Goal: Task Accomplishment & Management: Complete application form

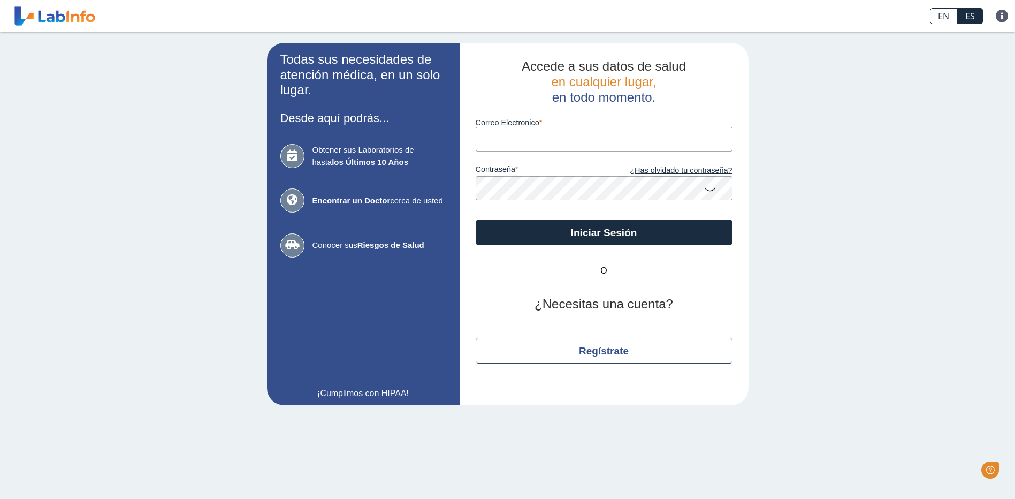
click at [547, 143] on input "Correo Electronico" at bounding box center [604, 139] width 257 height 24
type input "[EMAIL_ADDRESS][DOMAIN_NAME]"
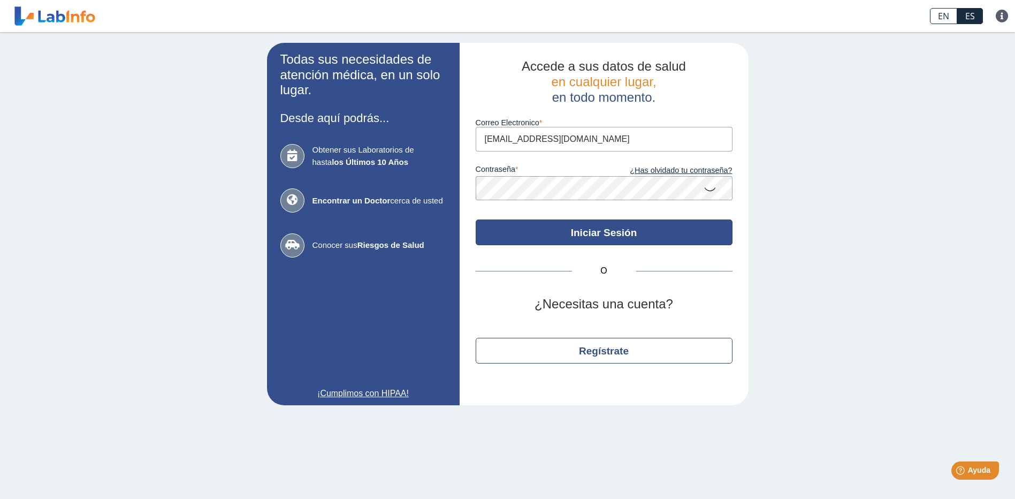
click at [584, 231] on button "Iniciar Sesión" at bounding box center [604, 232] width 257 height 26
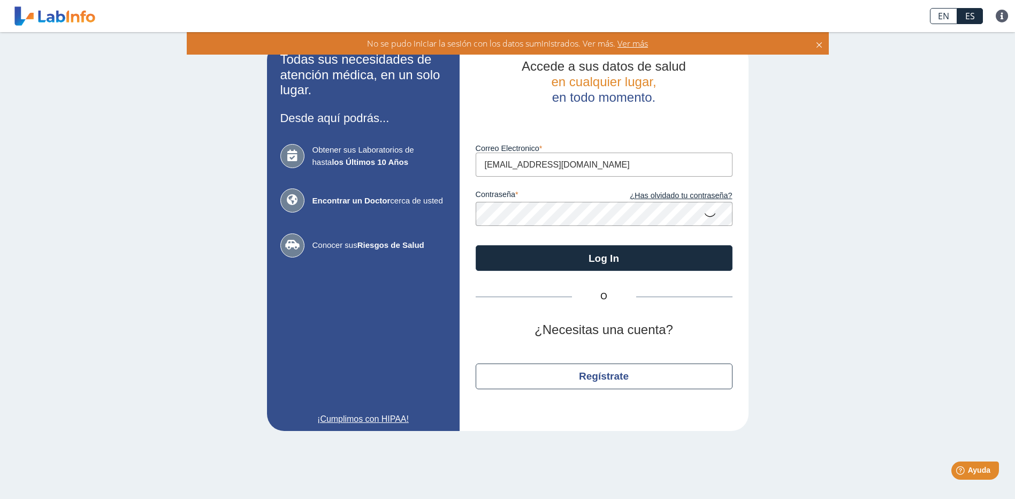
click at [476, 245] on button "Log In" at bounding box center [604, 258] width 257 height 26
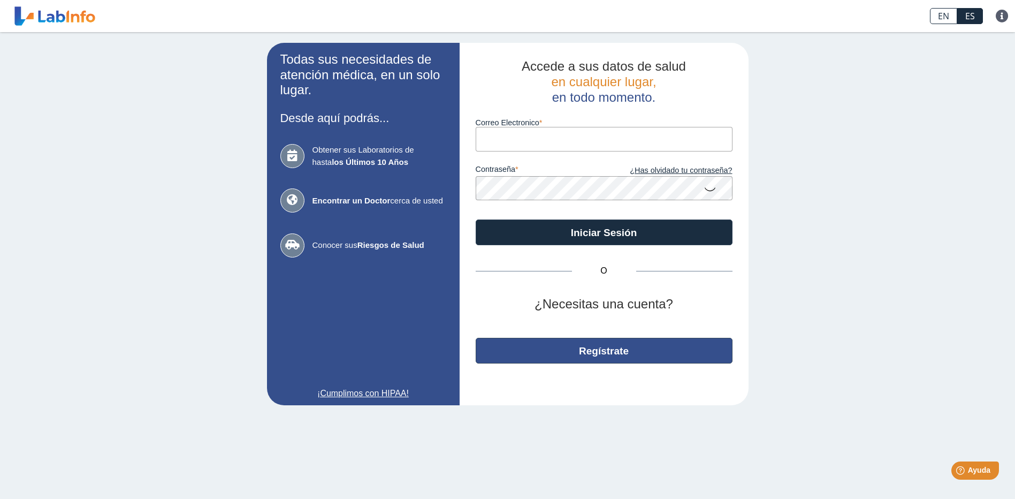
click at [608, 353] on button "Regístrate" at bounding box center [604, 351] width 257 height 26
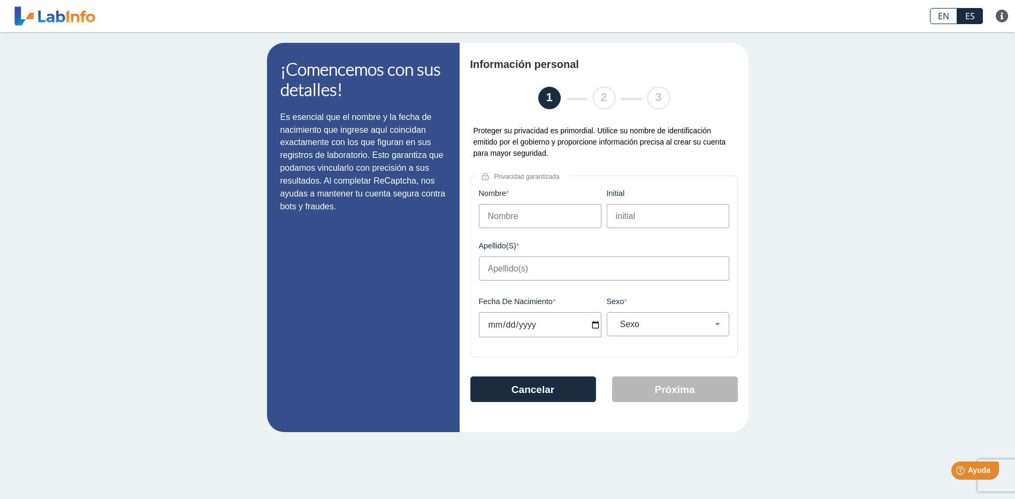
click at [543, 220] on input "Nombre" at bounding box center [540, 216] width 123 height 24
type input "[PERSON_NAME]"
click at [639, 213] on input "initial" at bounding box center [668, 216] width 123 height 24
type input "E"
click at [554, 270] on input "Apellido(s)" at bounding box center [604, 268] width 250 height 24
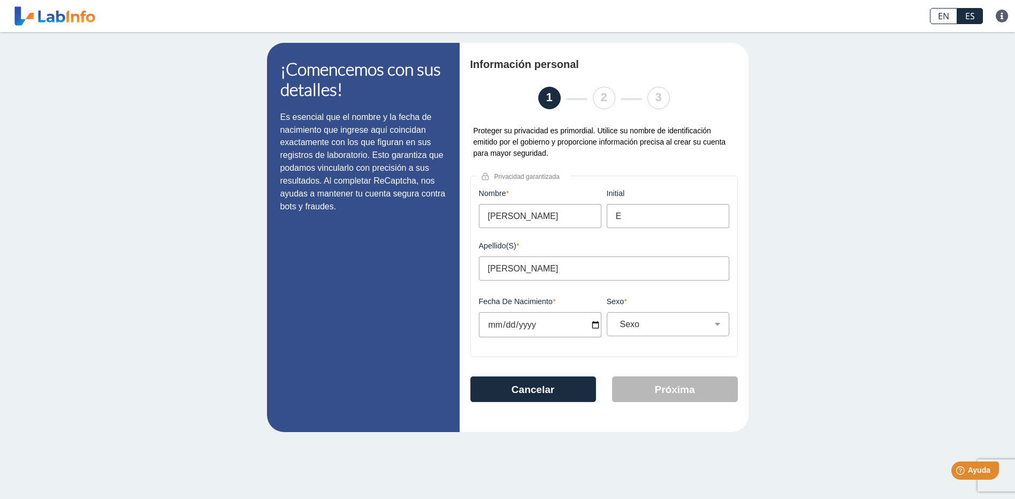
type input "SOTO"
click at [551, 328] on input "Fecha de Nacimiento" at bounding box center [540, 324] width 123 height 25
type input "1967-12-31"
click at [714, 325] on select "Sexo Masculino Femenino" at bounding box center [672, 324] width 113 height 10
select select "F"
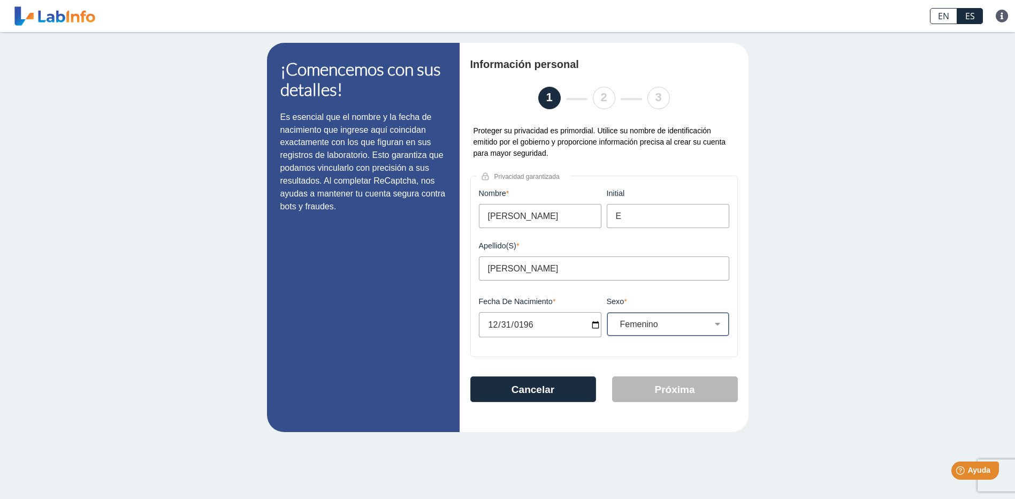
click at [616, 322] on select "Sexo Masculino Femenino" at bounding box center [672, 324] width 113 height 10
click at [689, 398] on button "Próxima" at bounding box center [675, 389] width 126 height 26
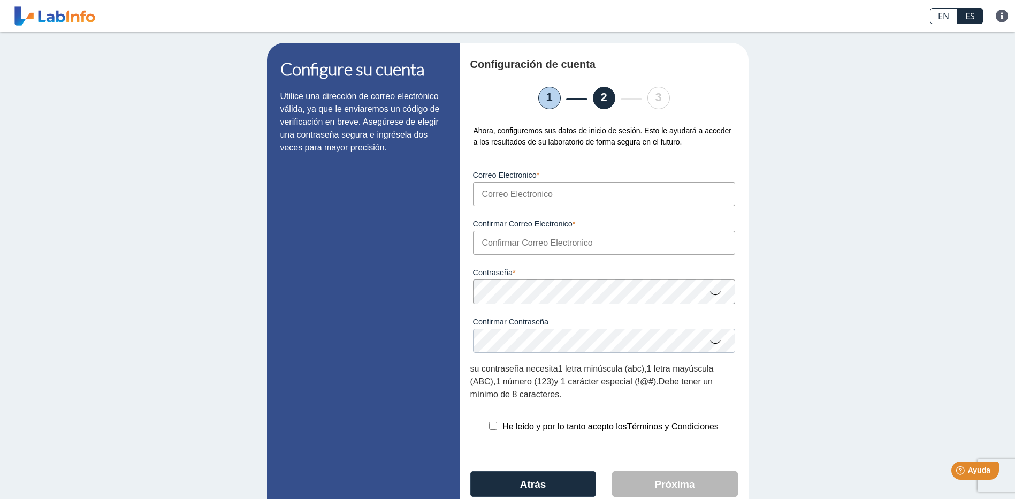
click at [619, 190] on input "Correo Electronico" at bounding box center [604, 194] width 262 height 24
type input "[EMAIL_ADDRESS][DOMAIN_NAME]"
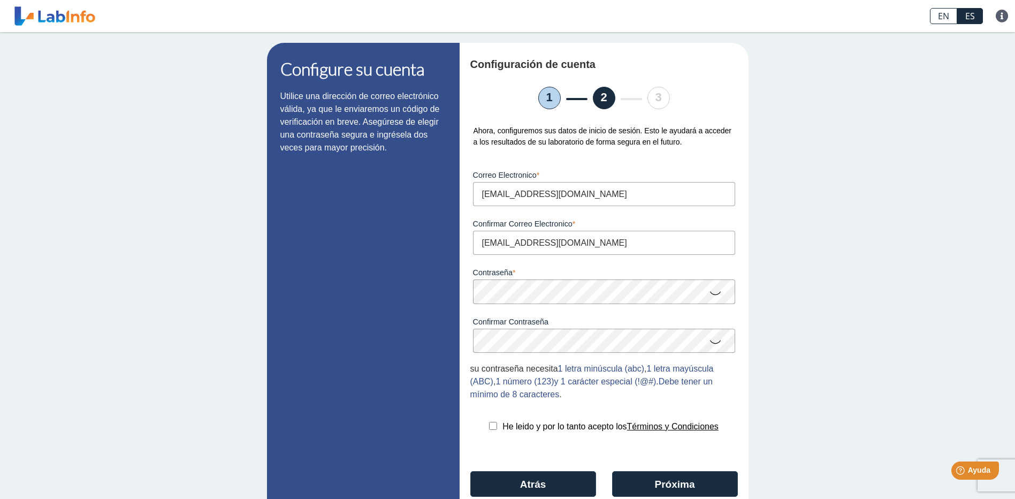
scroll to position [49, 0]
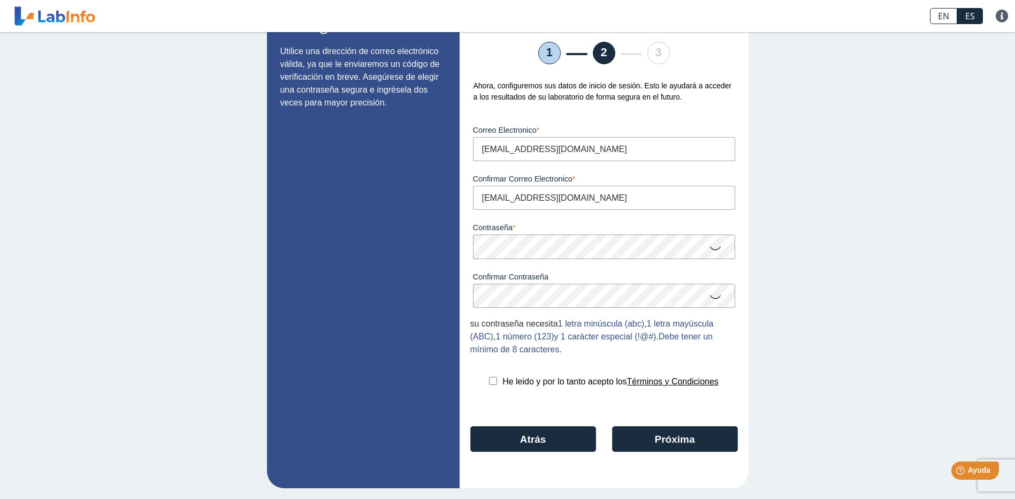
click at [489, 380] on input "checkbox" at bounding box center [493, 381] width 8 height 8
checkbox input "true"
click at [672, 439] on button "Próxima" at bounding box center [675, 439] width 126 height 26
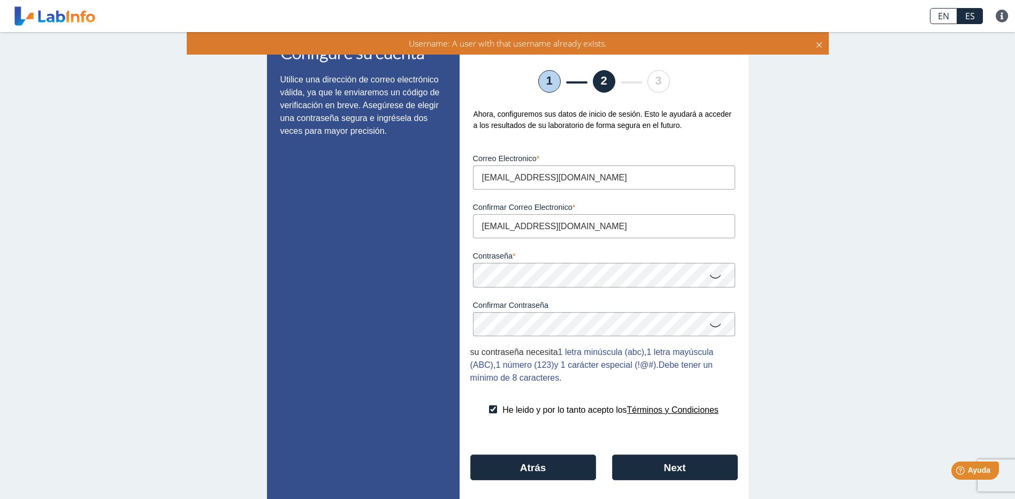
scroll to position [0, 0]
